Goal: Transaction & Acquisition: Purchase product/service

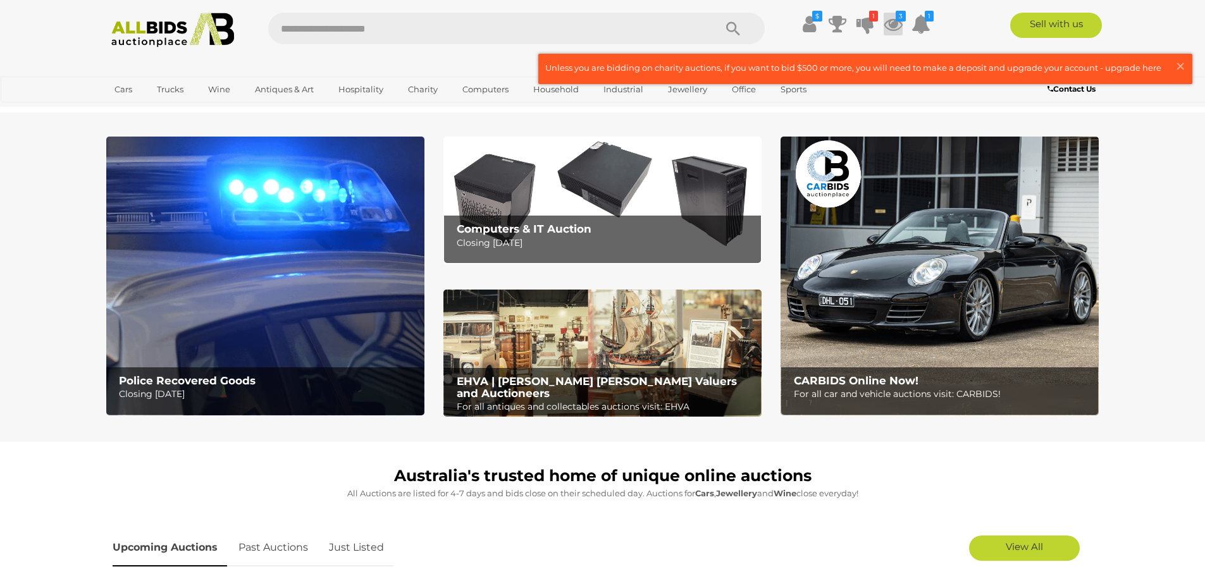
click at [888, 22] on icon at bounding box center [893, 24] width 19 height 23
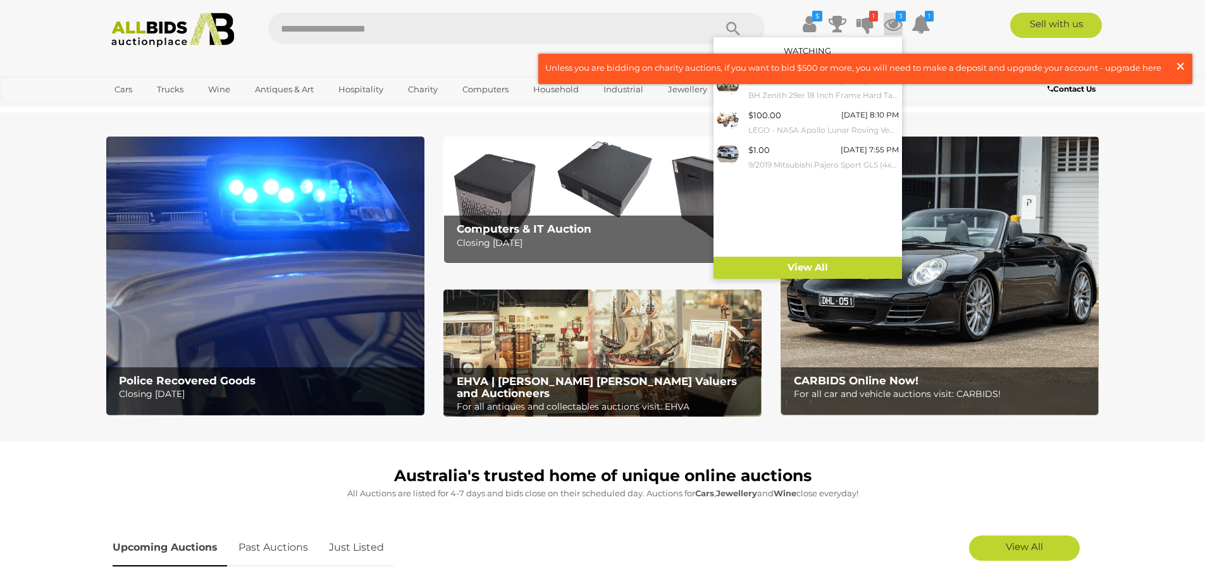
click at [1179, 63] on span "×" at bounding box center [1180, 66] width 11 height 25
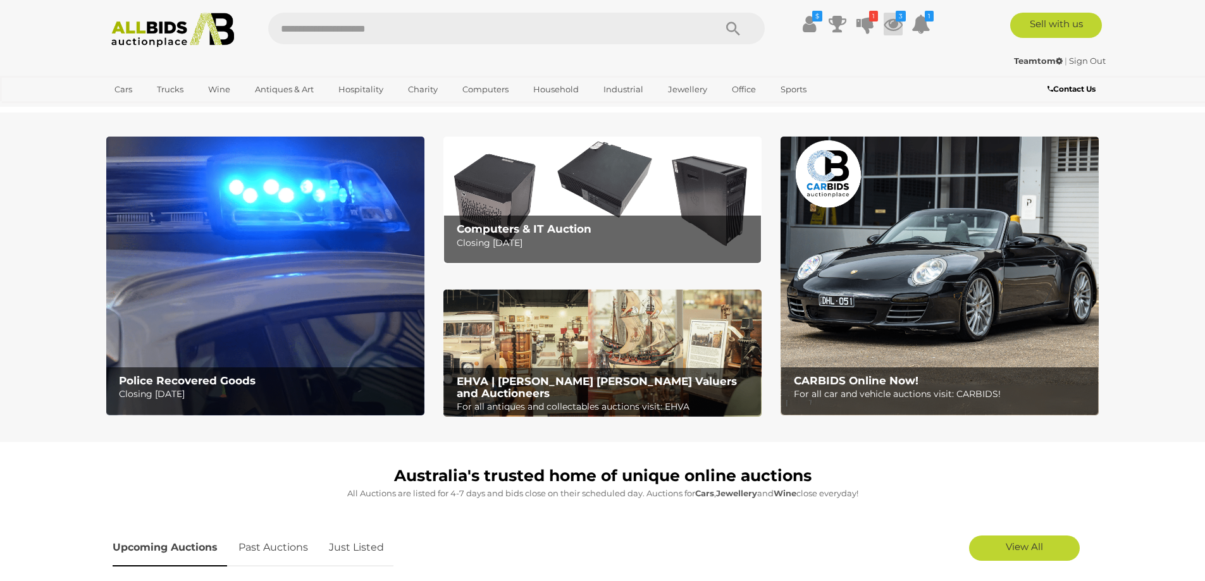
click at [890, 29] on icon at bounding box center [893, 24] width 19 height 23
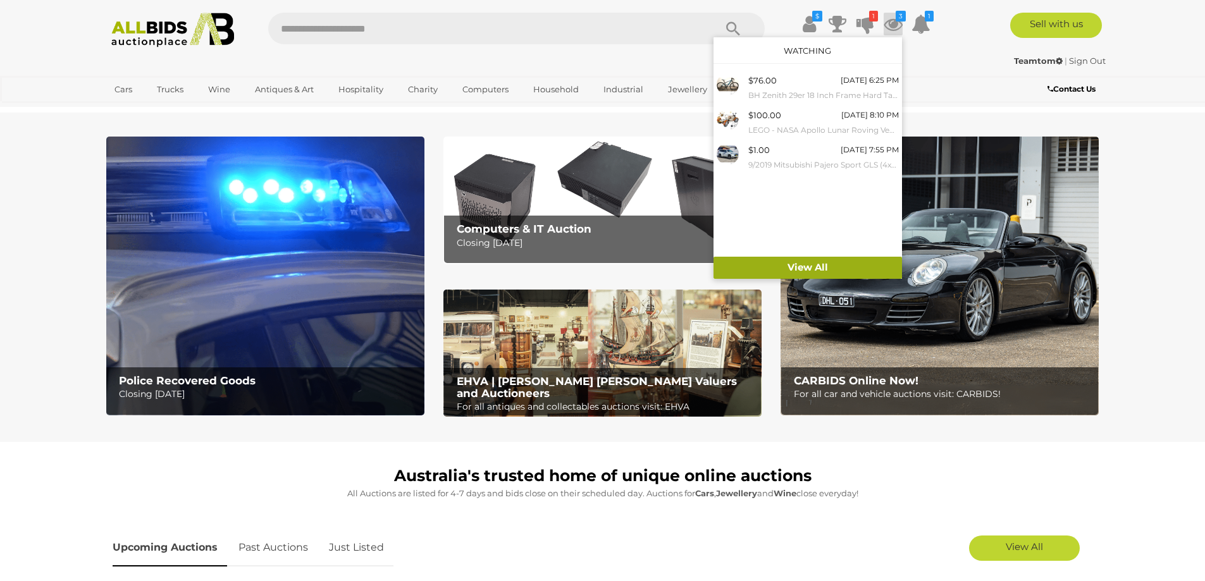
click at [814, 266] on link "View All" at bounding box center [808, 268] width 189 height 22
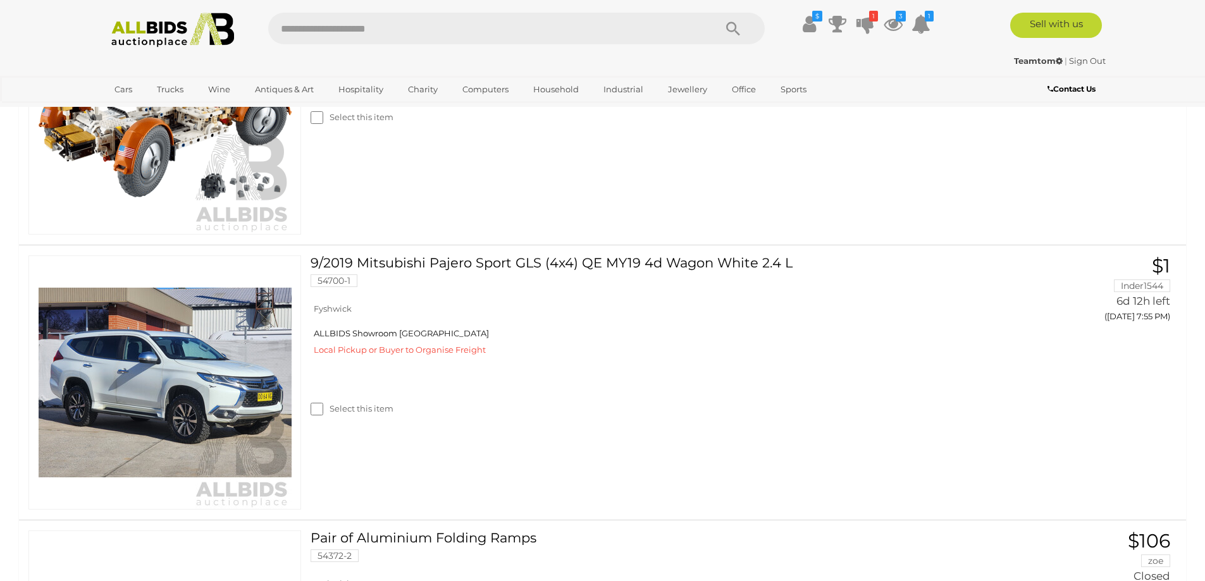
scroll to position [822, 0]
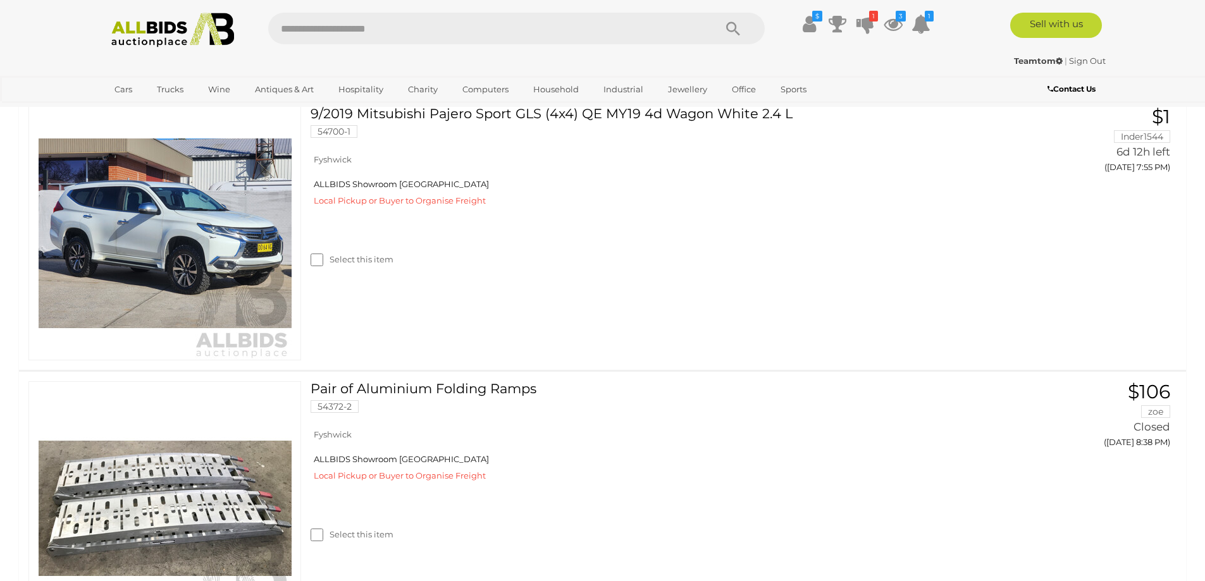
click at [141, 29] on img at bounding box center [172, 30] width 137 height 35
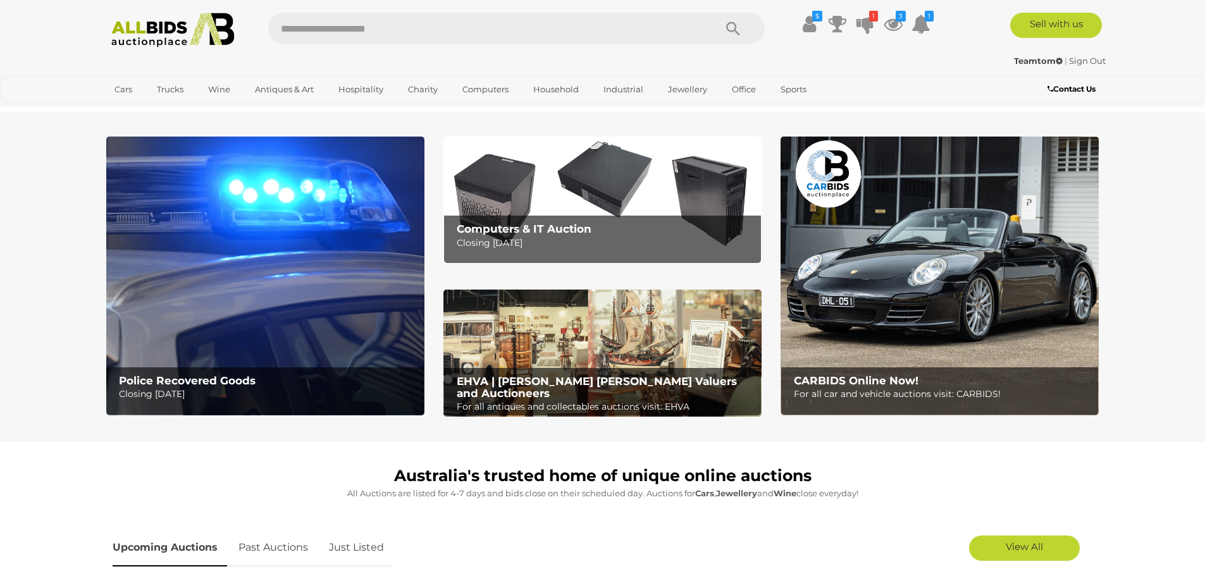
scroll to position [380, 0]
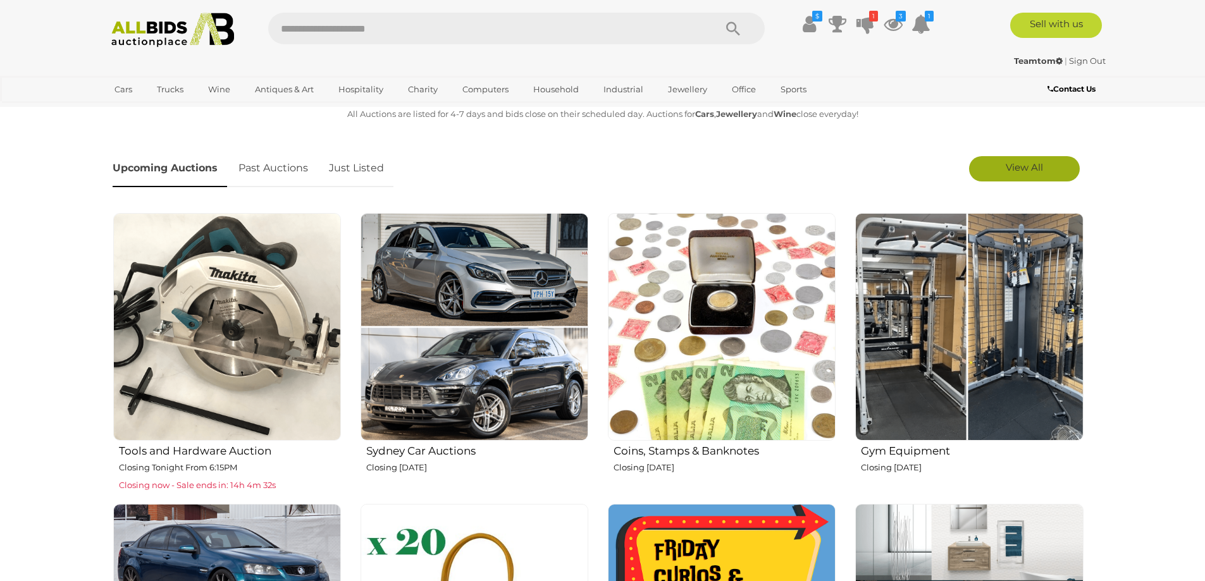
click at [1029, 168] on span "View All" at bounding box center [1024, 167] width 37 height 12
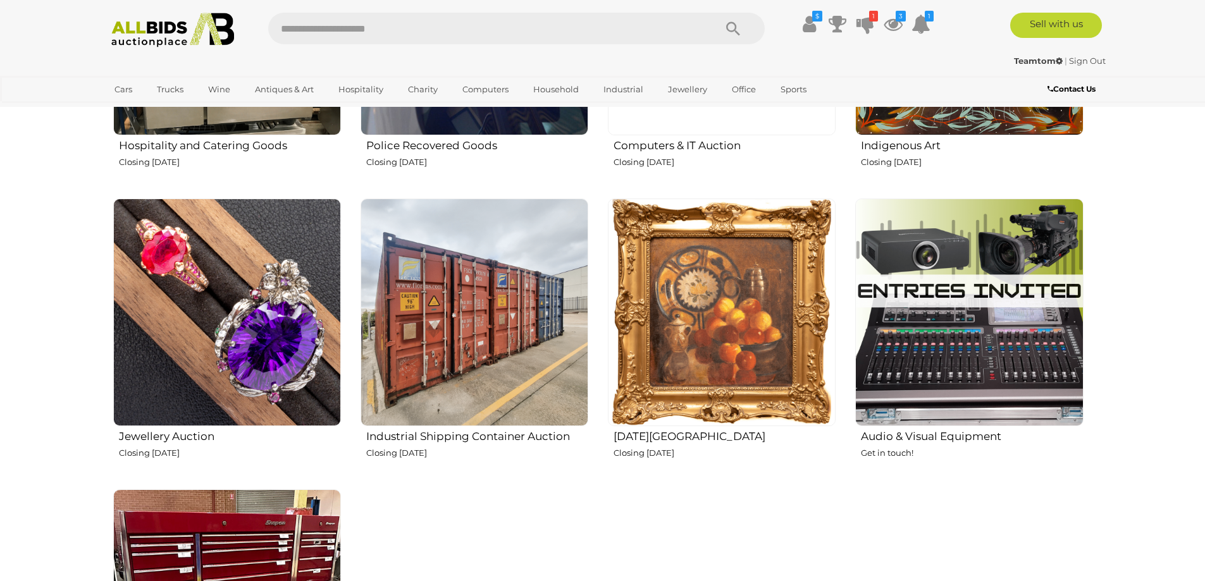
scroll to position [1392, 0]
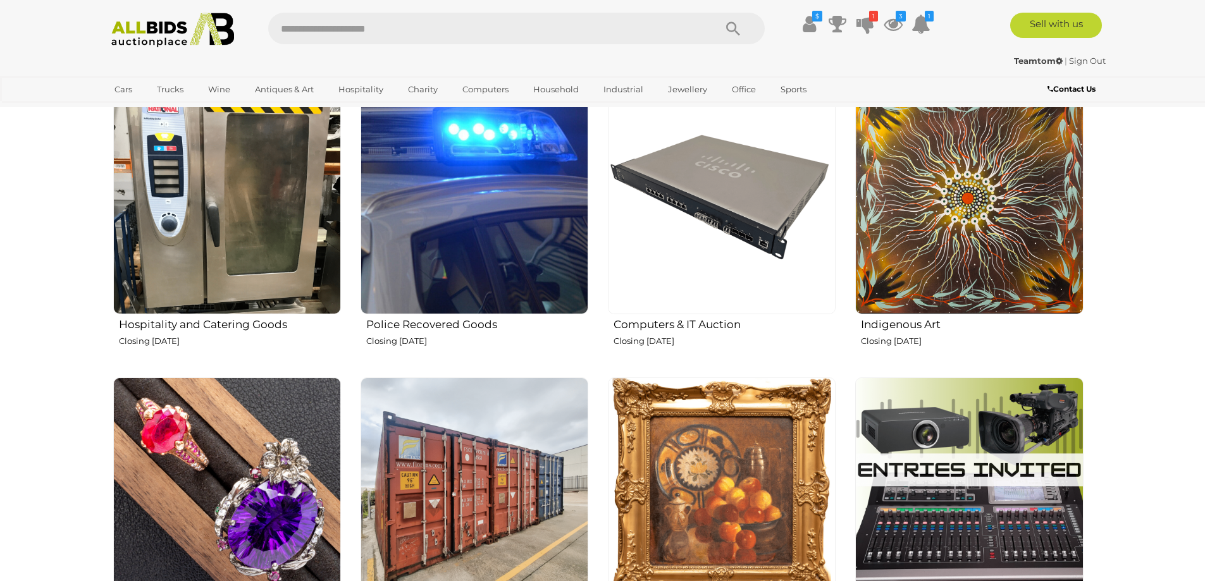
click at [513, 283] on img at bounding box center [475, 201] width 228 height 228
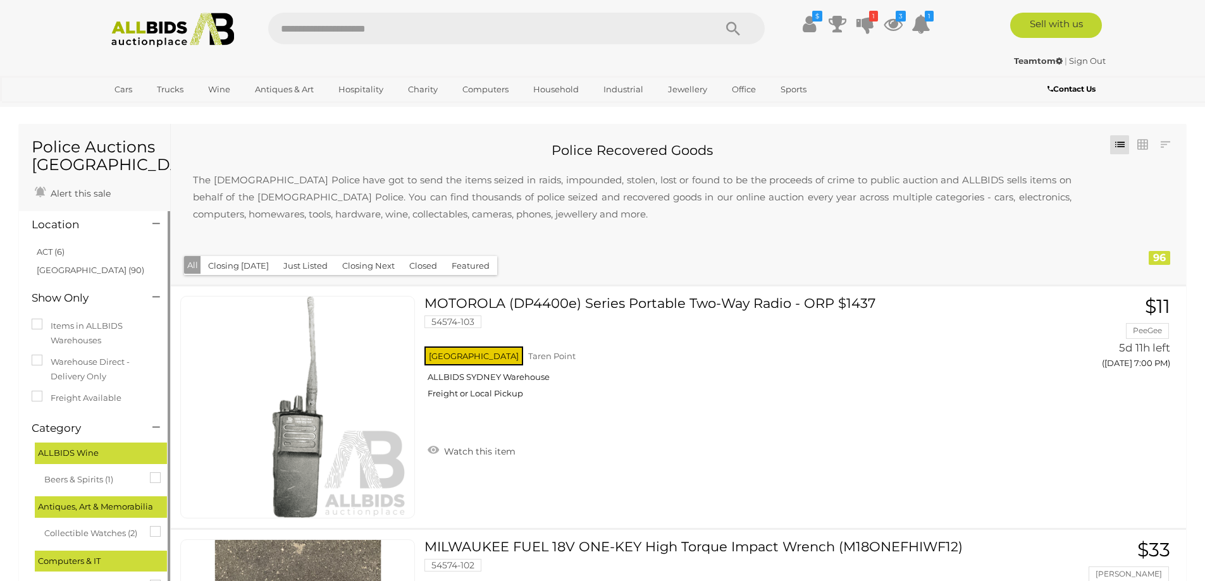
click at [53, 251] on link "ACT (6)" at bounding box center [51, 252] width 28 height 10
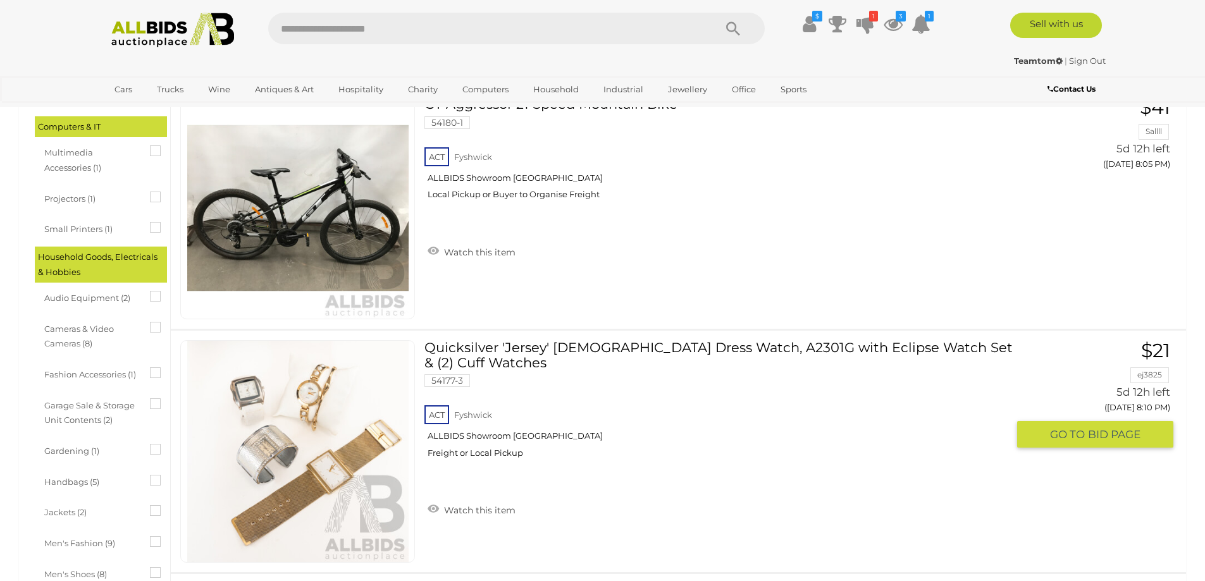
scroll to position [380, 0]
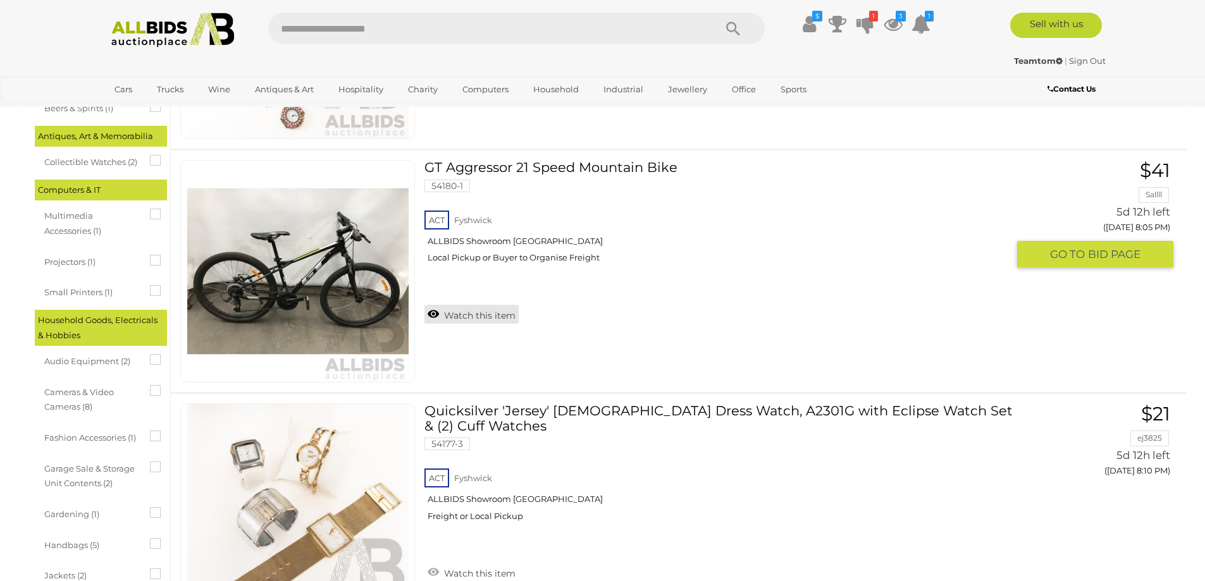
click at [453, 318] on link "Watch this item" at bounding box center [472, 314] width 94 height 19
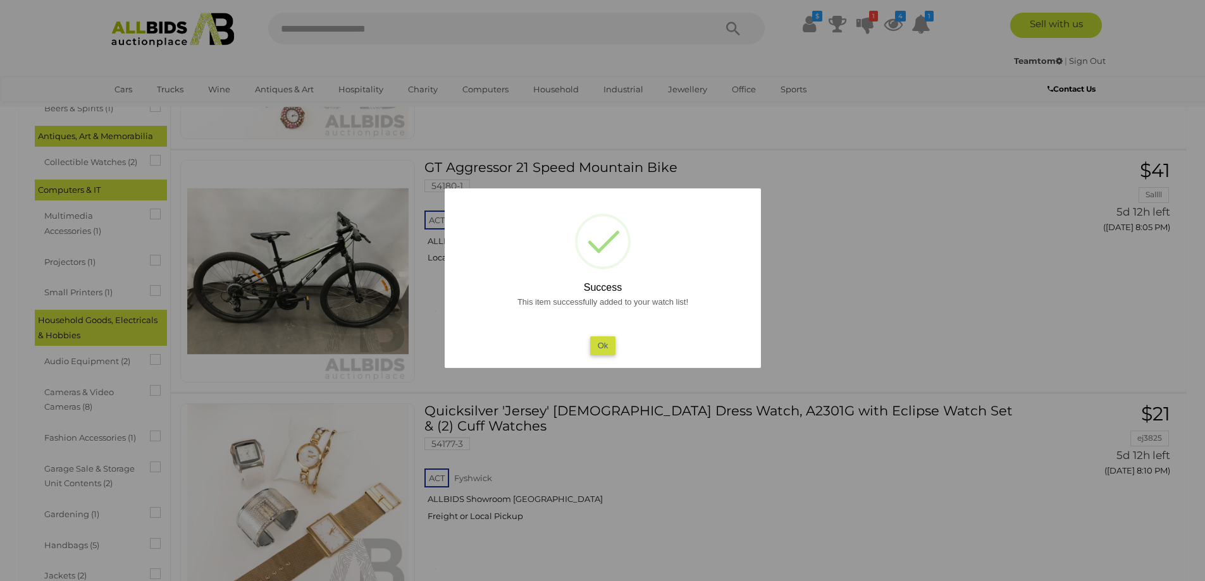
click at [605, 344] on button "Ok" at bounding box center [603, 346] width 26 height 18
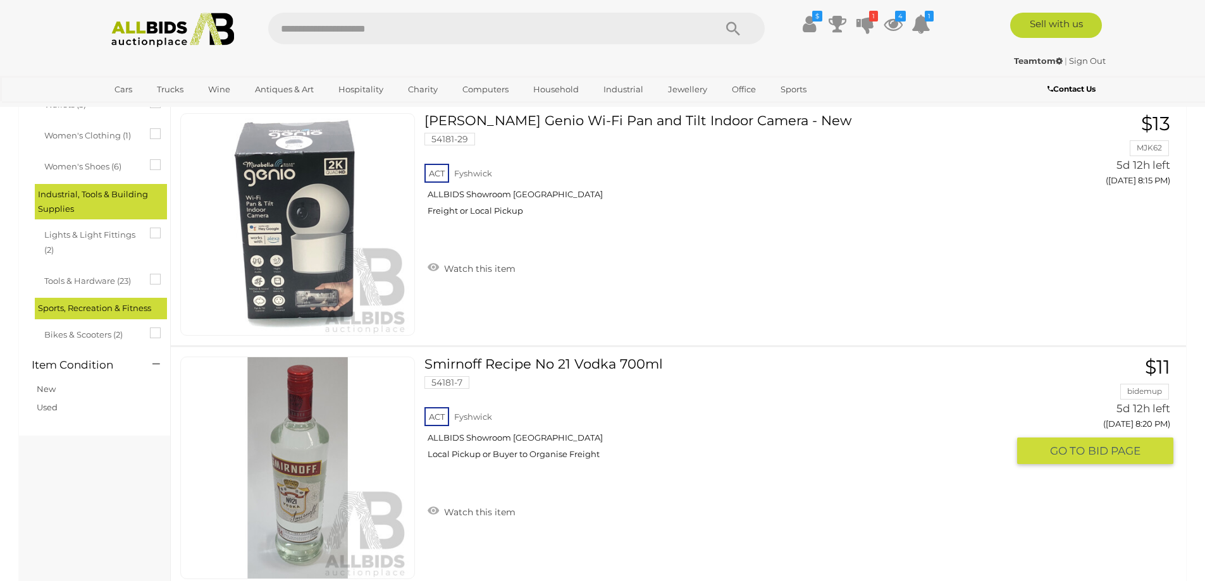
scroll to position [1455, 0]
